Goal: Information Seeking & Learning: Understand process/instructions

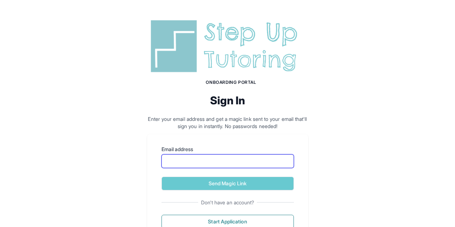
click at [186, 166] on input "Email address" at bounding box center [227, 161] width 132 height 14
type input "**********"
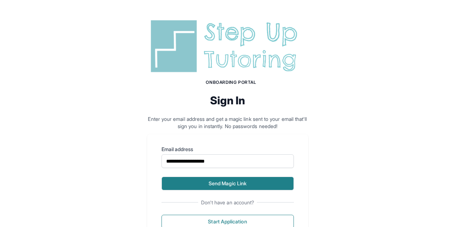
click at [235, 186] on button "Send Magic Link" at bounding box center [227, 184] width 132 height 14
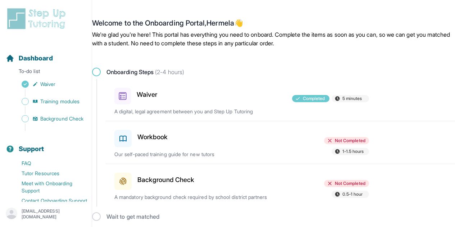
scroll to position [4, 0]
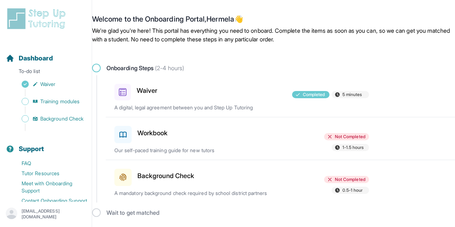
click at [205, 143] on div "Workbook Not Completed 1-1.5 hours Our self-paced training guide for new tutors" at bounding box center [284, 138] width 340 height 42
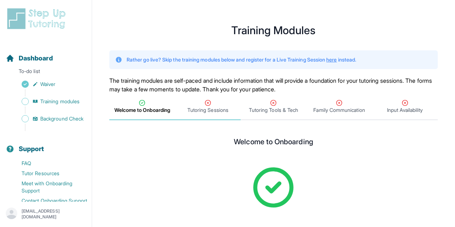
click at [202, 107] on span "Tutoring Sessions" at bounding box center [207, 109] width 41 height 7
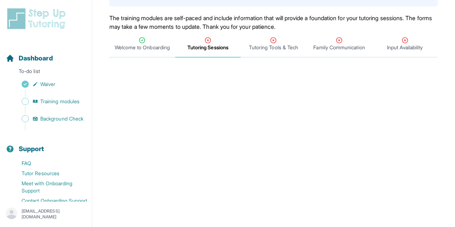
scroll to position [63, 0]
